Goal: Check status: Check status

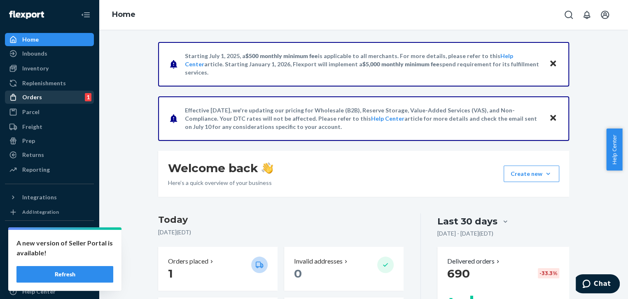
click at [37, 96] on div "Orders" at bounding box center [32, 97] width 20 height 8
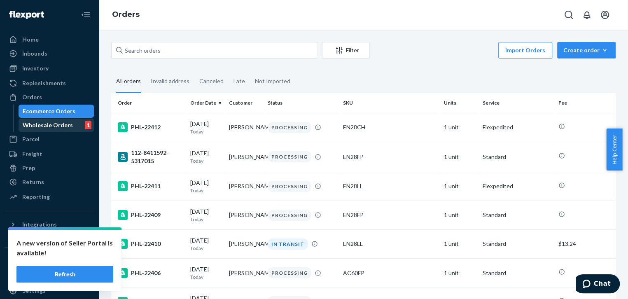
click at [47, 124] on div "Wholesale Orders" at bounding box center [48, 125] width 50 height 8
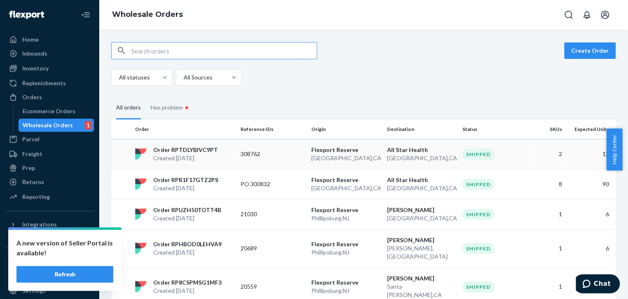
click at [194, 153] on p "Order RPTDLYBIVC9PT" at bounding box center [185, 150] width 65 height 8
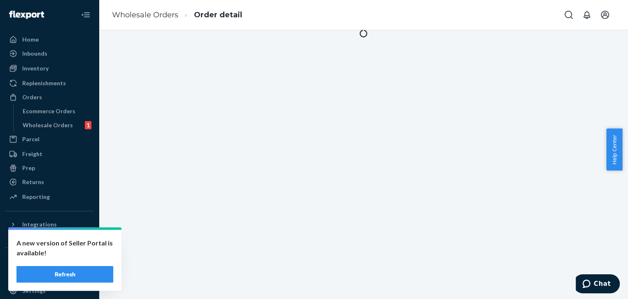
click at [194, 153] on div at bounding box center [363, 164] width 529 height 269
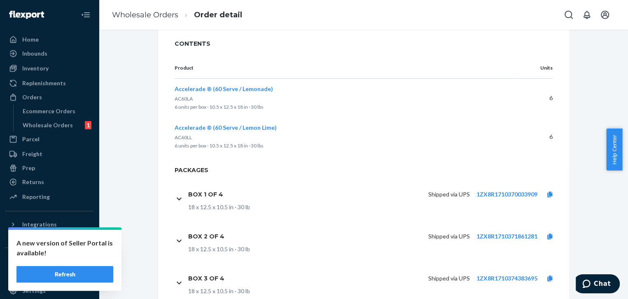
scroll to position [339, 0]
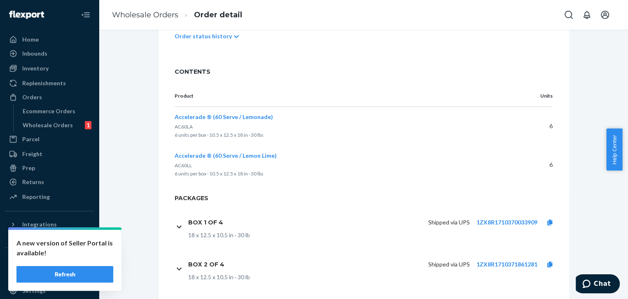
click at [234, 37] on icon at bounding box center [236, 37] width 5 height 6
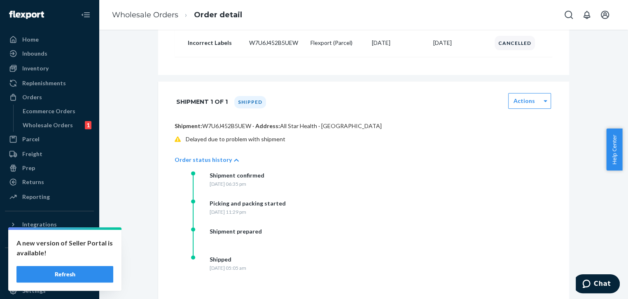
scroll to position [151, 0]
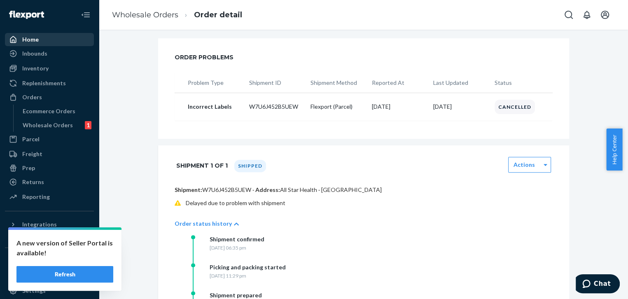
click at [31, 39] on div "Home" at bounding box center [30, 39] width 16 height 8
